Goal: Task Accomplishment & Management: Complete application form

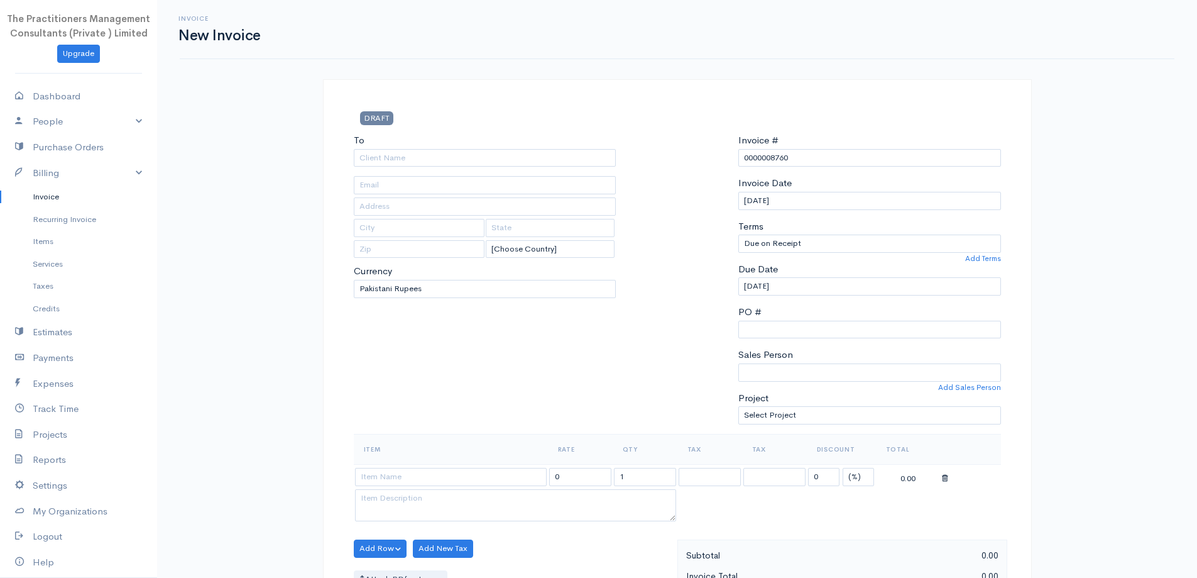
select select "[GEOGRAPHIC_DATA]"
click at [409, 162] on input "To" at bounding box center [485, 158] width 263 height 18
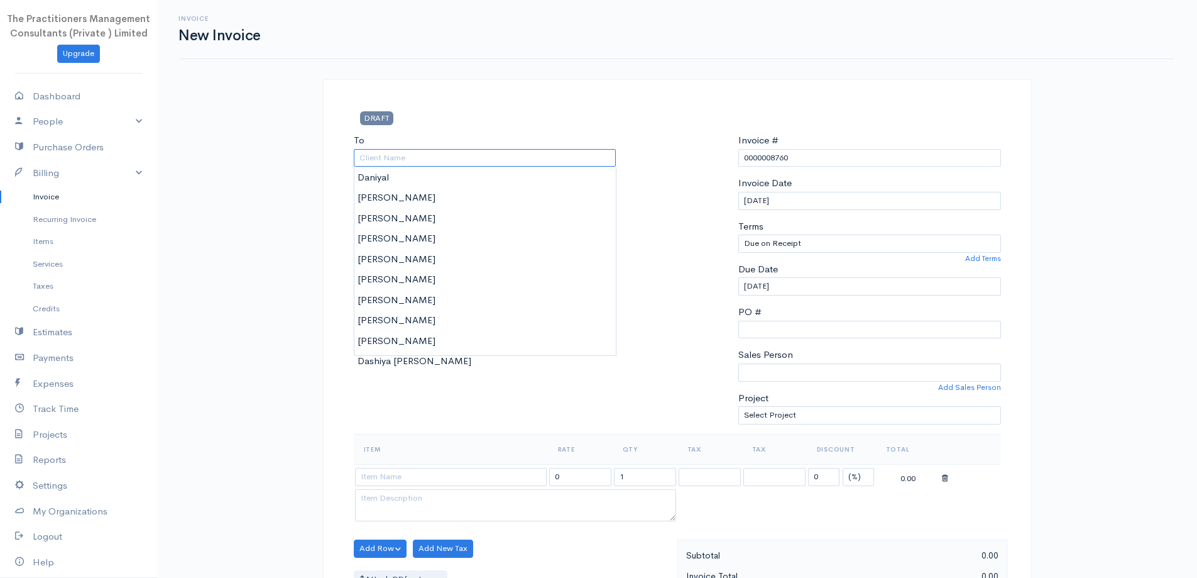
paste input "[PERSON_NAME]"
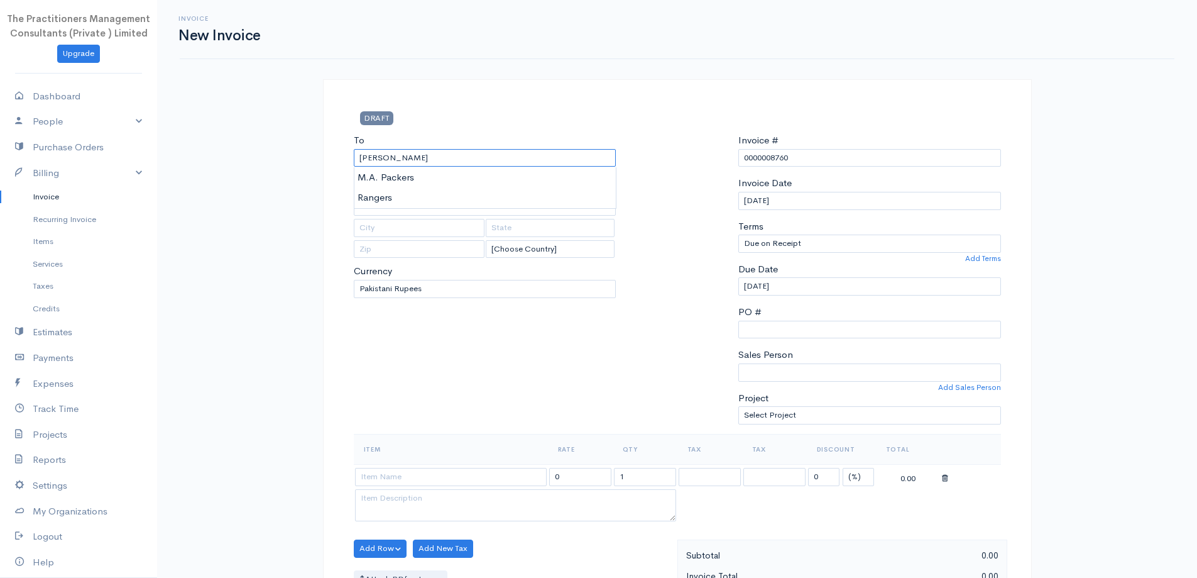
type input "[PERSON_NAME]"
click at [543, 90] on div "DRAFT To [PERSON_NAME] [Choose Country] [GEOGRAPHIC_DATA] [GEOGRAPHIC_DATA] [GE…" at bounding box center [677, 578] width 709 height 998
click at [424, 204] on input "text" at bounding box center [485, 206] width 263 height 18
click at [420, 193] on input "text" at bounding box center [485, 185] width 263 height 18
paste input "4220125006825"
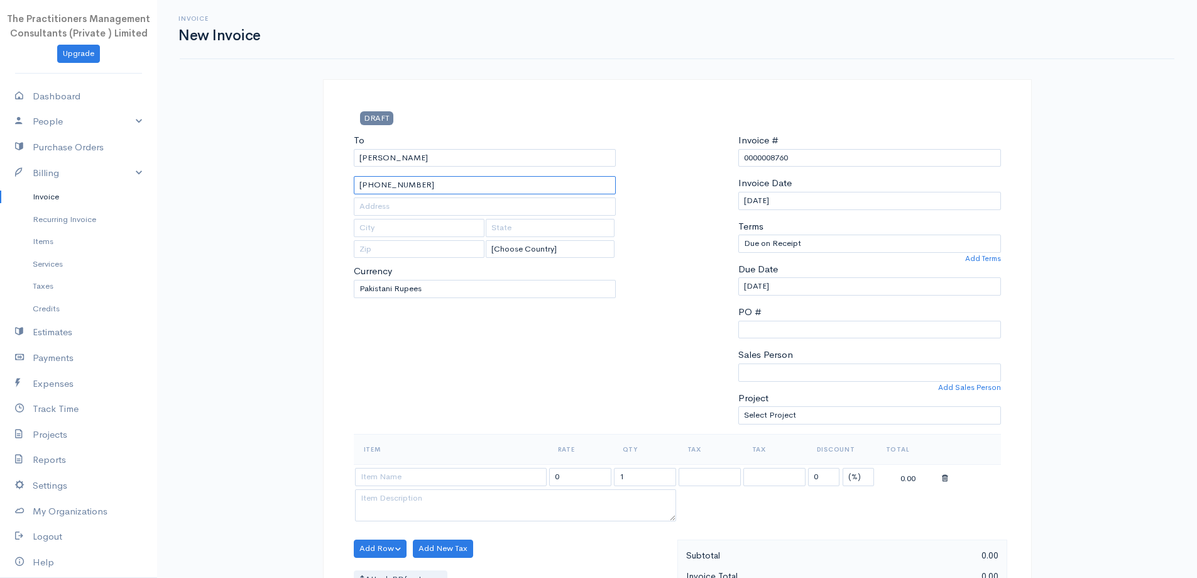
type input "[PHONE_NUMBER]"
drag, startPoint x: 520, startPoint y: 209, endPoint x: 528, endPoint y: 215, distance: 9.8
click at [520, 209] on input "text" at bounding box center [485, 206] width 263 height 18
type input "3813"
click at [558, 73] on div "Invoice New Invoice DRAFT To [PERSON_NAME] [PHONE_NUMBER] 3813 [Choose Country]…" at bounding box center [677, 551] width 1040 height 1103
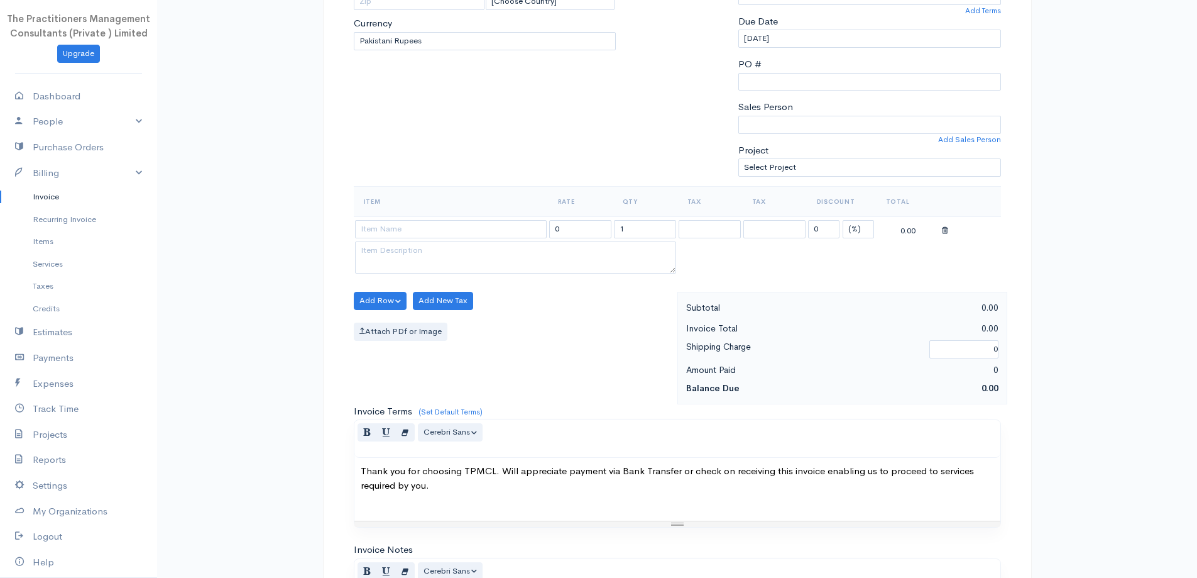
scroll to position [251, 0]
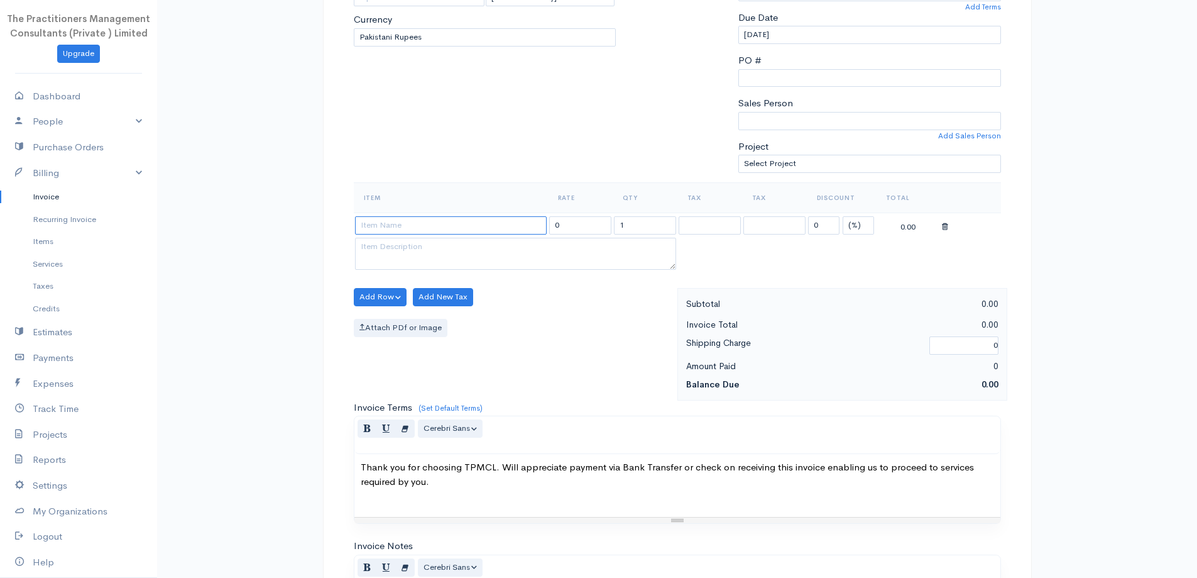
click at [484, 231] on input at bounding box center [451, 225] width 192 height 18
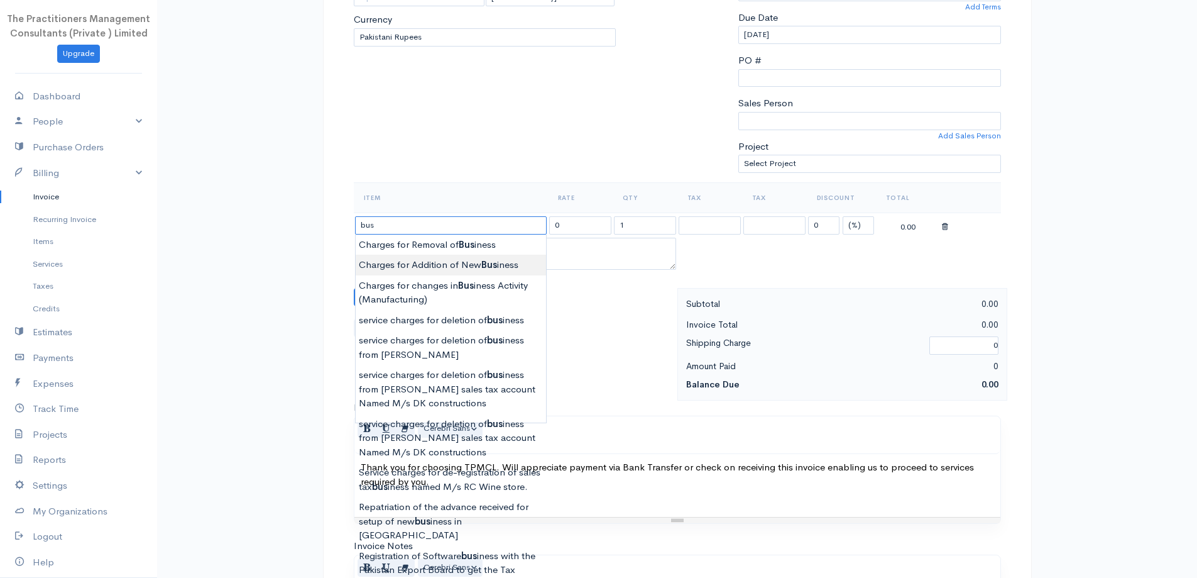
type input "Charges for Addition of New Business"
type input "5000.00"
click at [475, 267] on body "The Practitioners Management Consultants (Private ) Limited Upgrade Dashboard P…" at bounding box center [598, 300] width 1197 height 1103
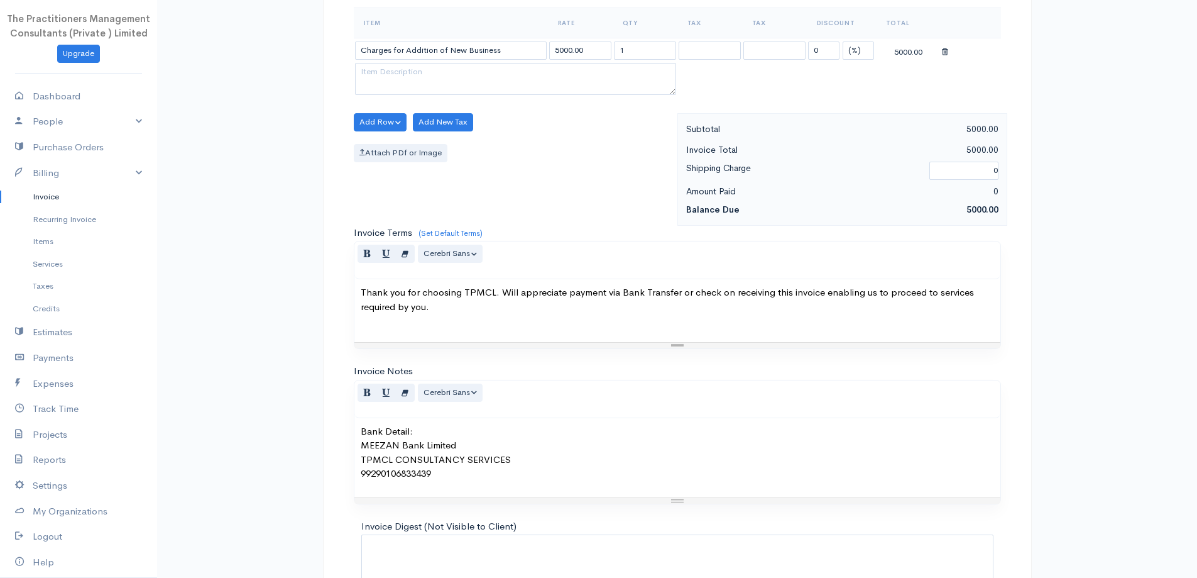
scroll to position [211, 0]
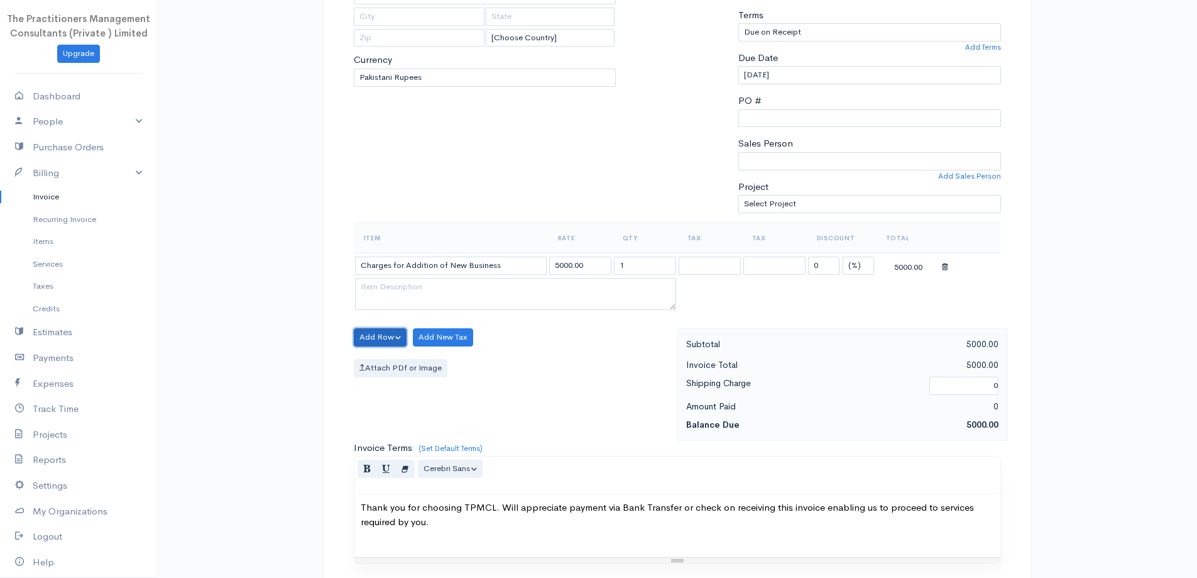
click at [395, 335] on button "Add Row" at bounding box center [380, 337] width 53 height 18
click at [416, 357] on link "Add Item Row" at bounding box center [404, 363] width 99 height 22
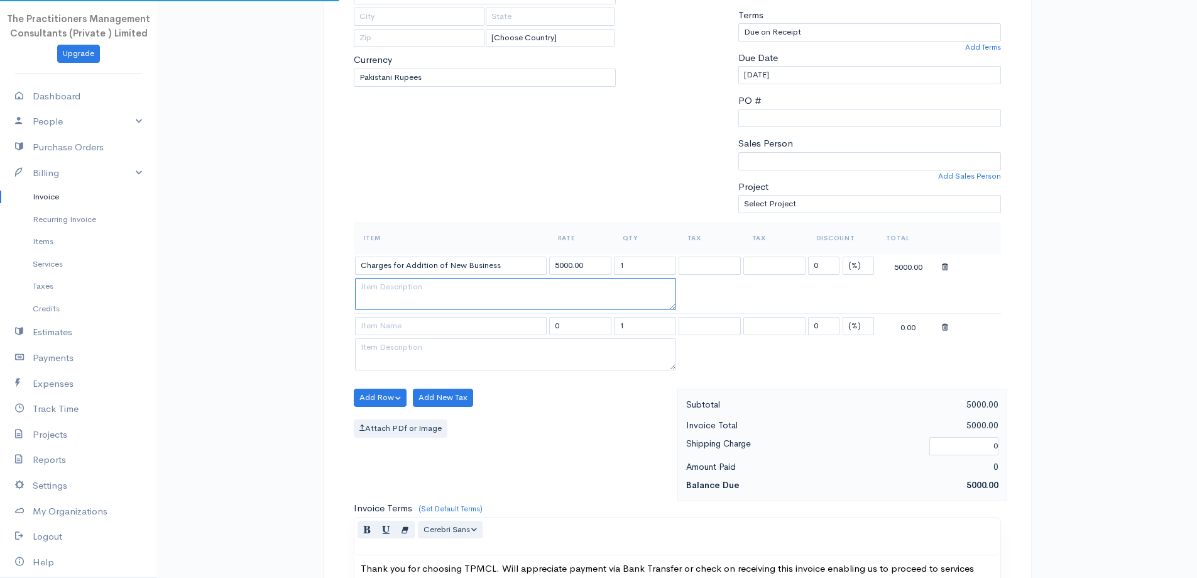
click at [406, 308] on textarea at bounding box center [515, 294] width 321 height 33
click at [409, 318] on input at bounding box center [451, 326] width 192 height 18
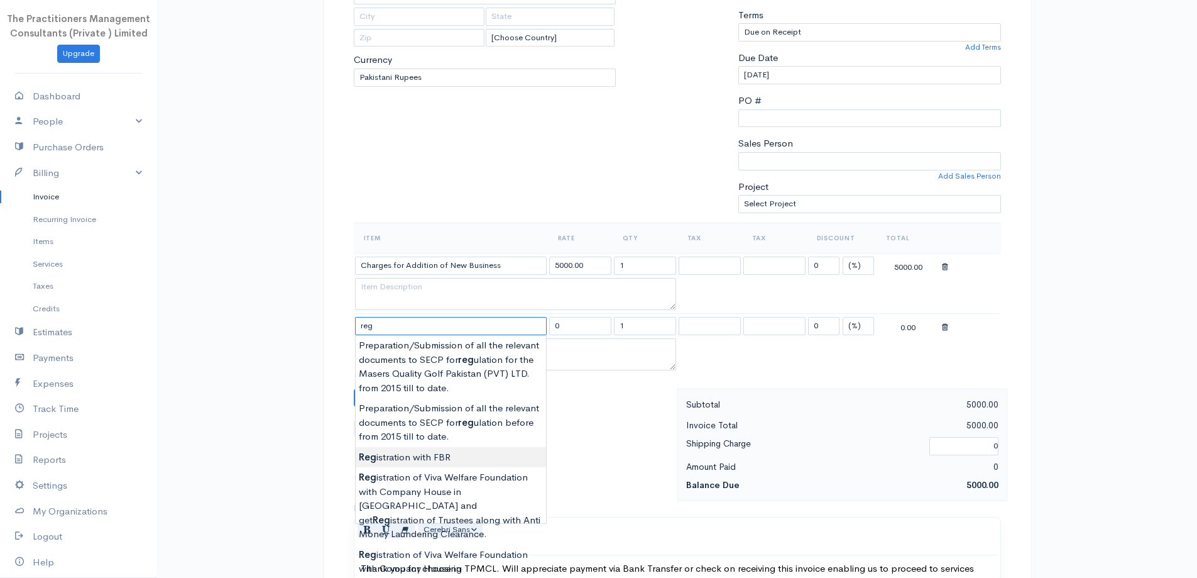
type input "Registration with FBR"
type input "1500.00"
click at [438, 453] on body "The Practitioners Management Consultants (Private ) Limited Upgrade Dashboard P…" at bounding box center [598, 370] width 1197 height 1163
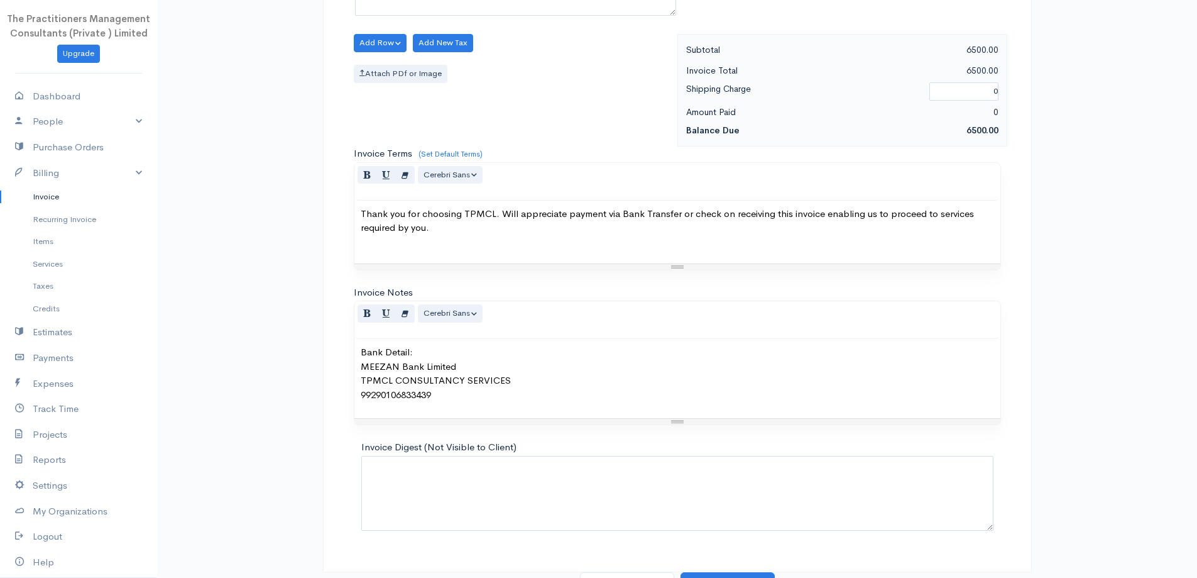
scroll to position [586, 0]
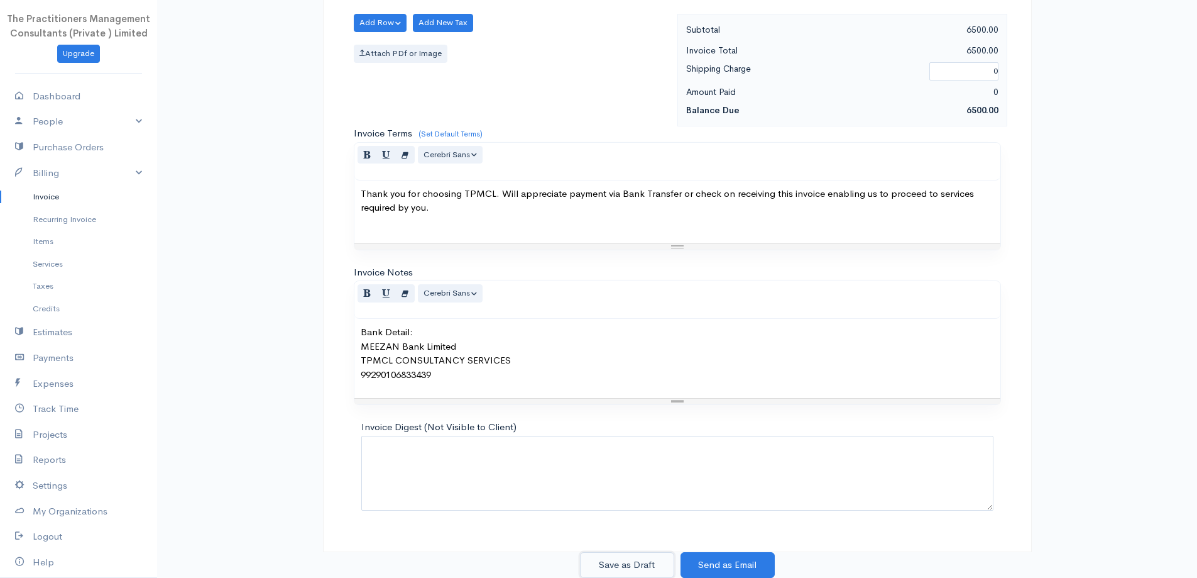
click at [631, 558] on button "Save as Draft" at bounding box center [627, 565] width 94 height 26
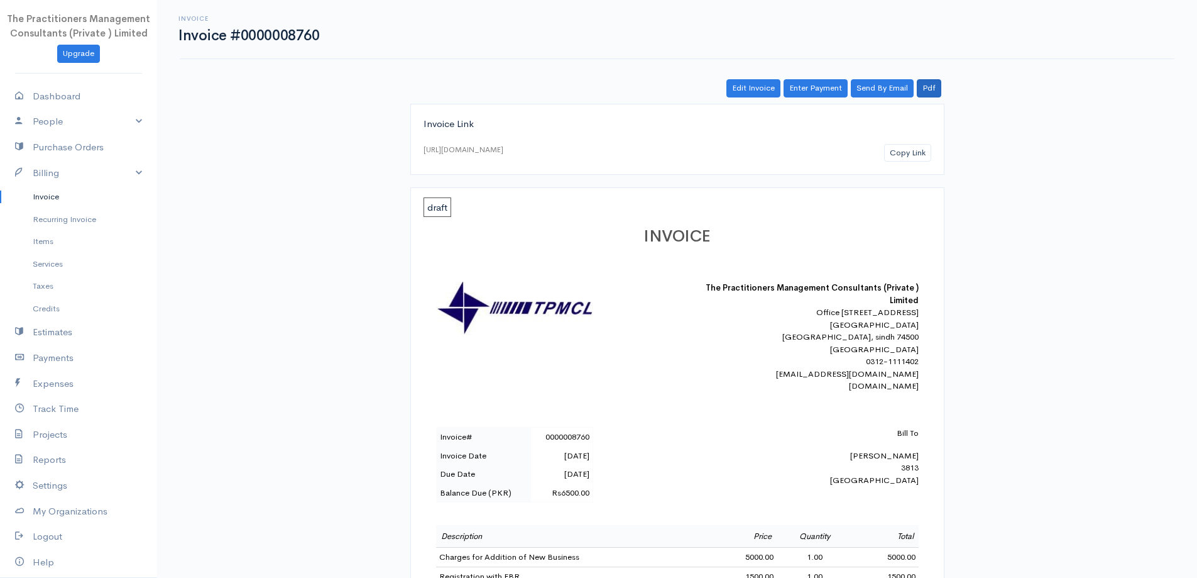
click at [916, 89] on div "Edit Invoice Enter Payment Send By Email Pdf" at bounding box center [677, 88] width 534 height 18
click at [930, 87] on link "Pdf" at bounding box center [929, 88] width 25 height 18
click at [70, 199] on link "Invoice" at bounding box center [78, 196] width 157 height 23
